Goal: Task Accomplishment & Management: Manage account settings

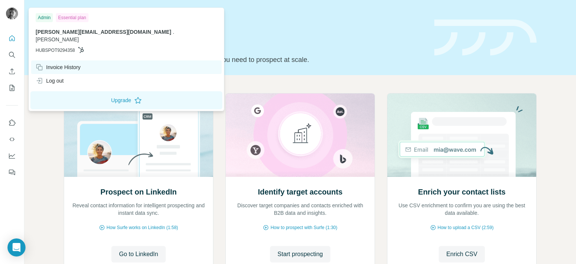
click at [62, 63] on div "Invoice History" at bounding box center [58, 66] width 45 height 7
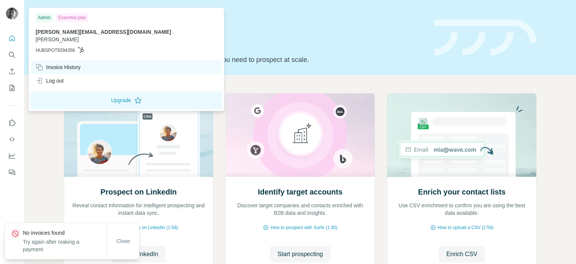
click at [62, 63] on div "Invoice History" at bounding box center [58, 66] width 45 height 7
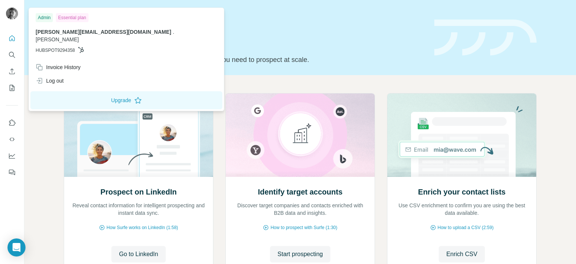
click at [15, 14] on img at bounding box center [12, 13] width 12 height 12
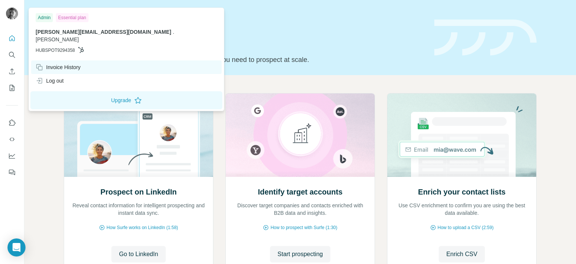
click at [57, 63] on div "Invoice History" at bounding box center [58, 66] width 45 height 7
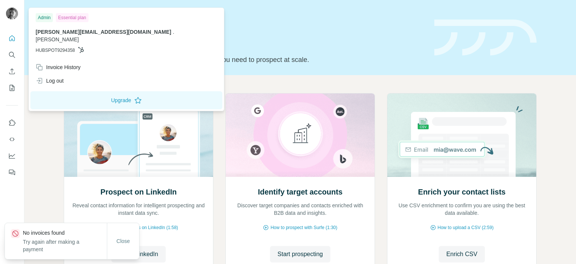
click at [50, 238] on p "Try again after making a payment" at bounding box center [65, 245] width 84 height 15
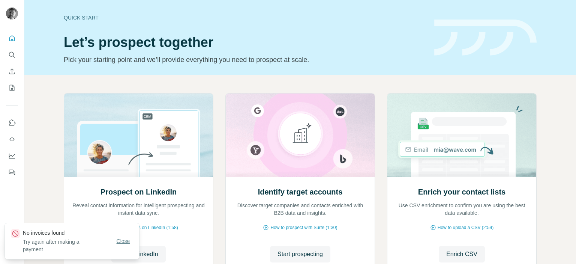
click at [120, 238] on span "Close" at bounding box center [123, 240] width 13 height 7
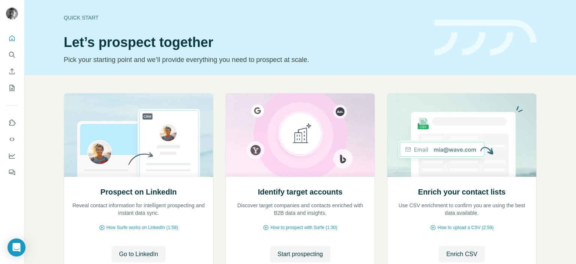
click at [36, 37] on div "Quick start Let’s prospect together Pick your starting point and we’ll provide …" at bounding box center [300, 37] width 552 height 75
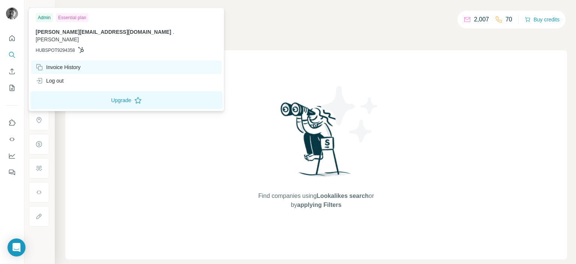
click at [46, 63] on div "Invoice History" at bounding box center [58, 66] width 45 height 7
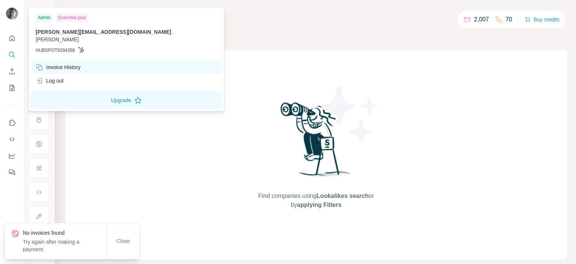
click at [49, 63] on div "Invoice History" at bounding box center [58, 66] width 45 height 7
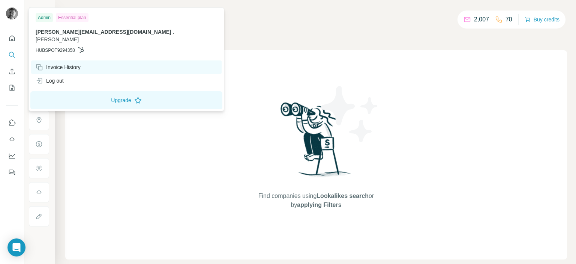
click at [49, 63] on div "Invoice History" at bounding box center [58, 66] width 45 height 7
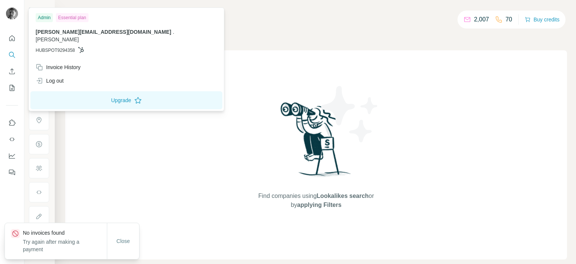
click at [42, 16] on div "Admin" at bounding box center [44, 17] width 17 height 9
click at [66, 16] on div "Essential plan" at bounding box center [72, 17] width 33 height 9
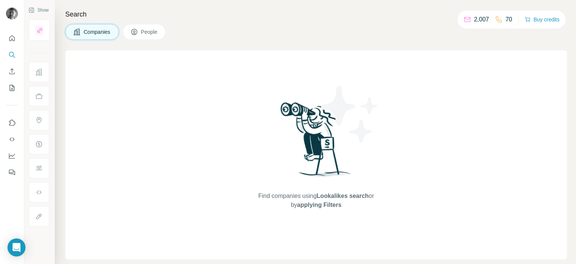
click at [154, 32] on span "People" at bounding box center [149, 31] width 17 height 7
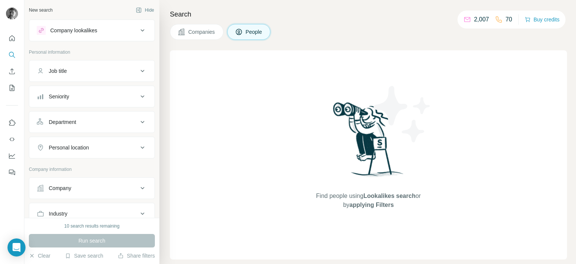
click at [209, 30] on span "Companies" at bounding box center [201, 31] width 27 height 7
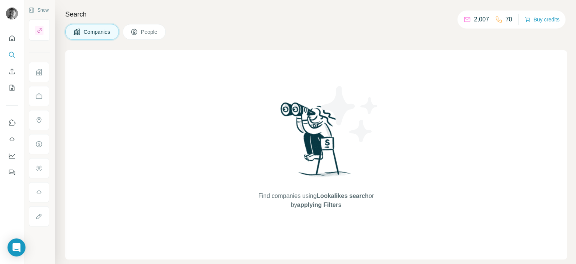
click at [102, 31] on span "Companies" at bounding box center [97, 31] width 27 height 7
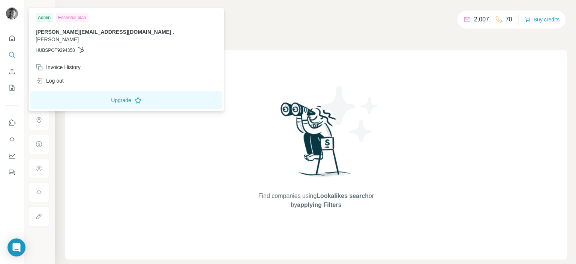
click at [83, 47] on icon at bounding box center [81, 50] width 6 height 6
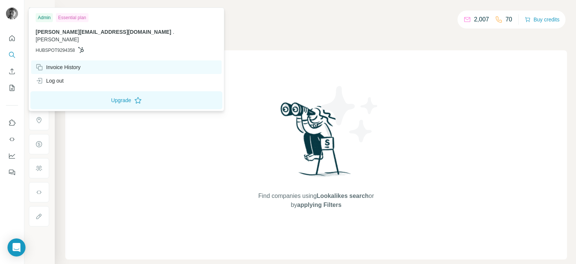
click at [76, 63] on div "Invoice History" at bounding box center [58, 66] width 45 height 7
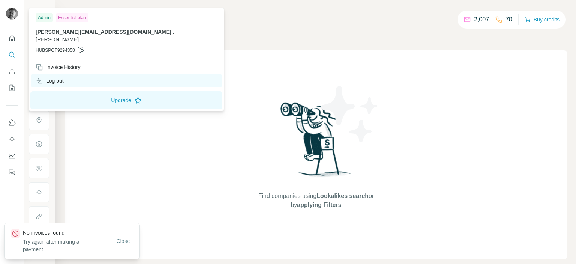
click at [61, 77] on div "Log out" at bounding box center [50, 80] width 28 height 7
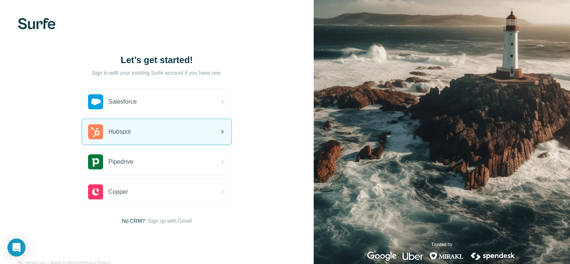
click at [163, 129] on div "Hubspot" at bounding box center [156, 131] width 149 height 25
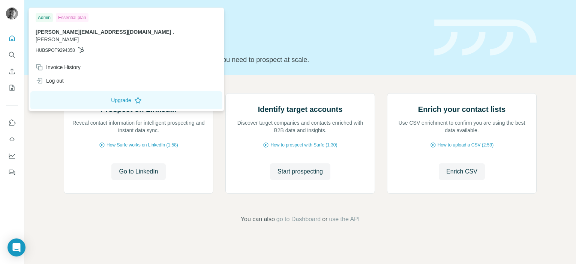
click at [44, 47] on span "HUBSPOT9294358" at bounding box center [55, 50] width 39 height 7
click at [68, 92] on button "Upgrade" at bounding box center [126, 100] width 192 height 18
